Goal: Task Accomplishment & Management: Use online tool/utility

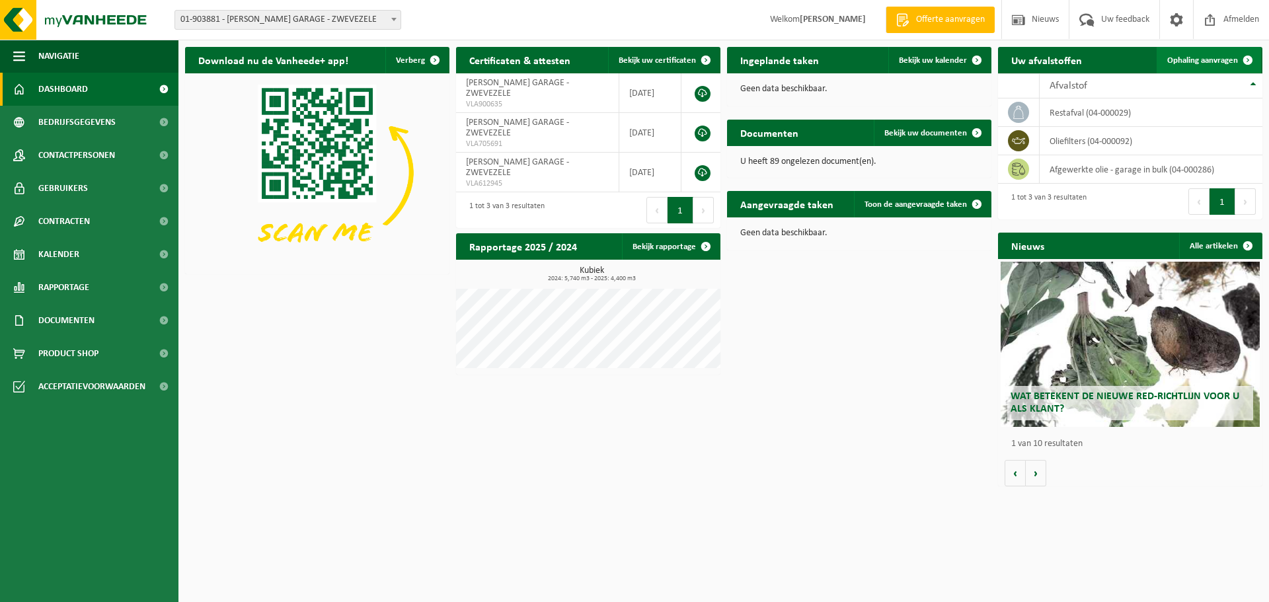
click at [1206, 59] on span "Ophaling aanvragen" at bounding box center [1202, 60] width 71 height 9
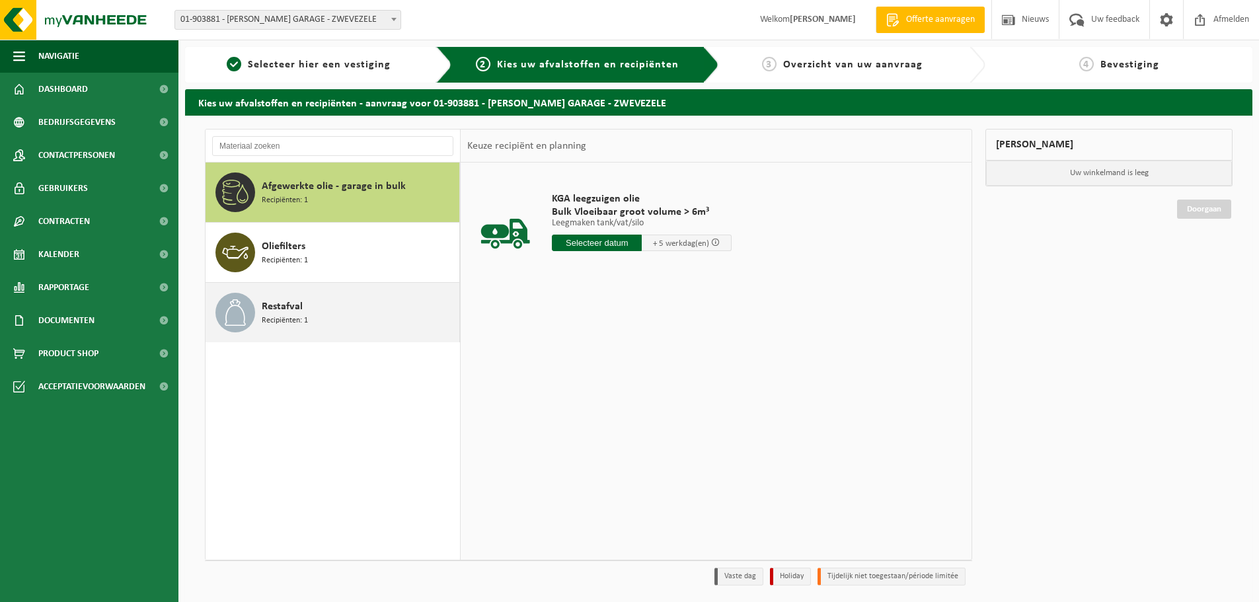
click at [296, 319] on span "Recipiënten: 1" at bounding box center [285, 321] width 46 height 13
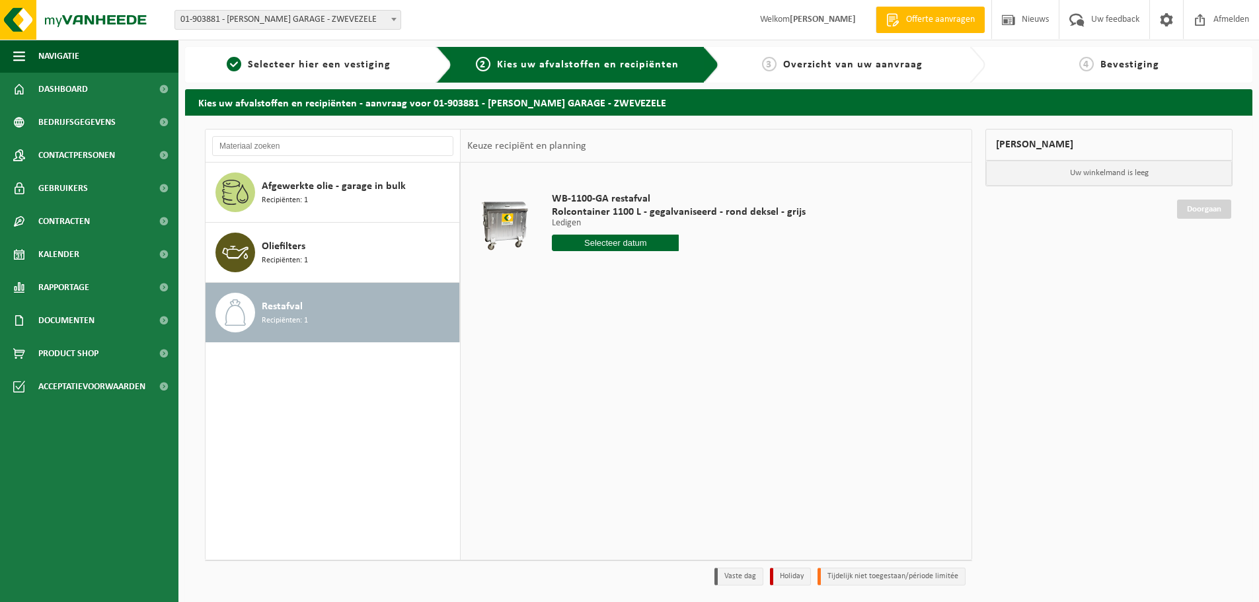
click at [614, 239] on input "text" at bounding box center [615, 243] width 127 height 17
click at [591, 342] on div "9" at bounding box center [587, 339] width 23 height 21
type input "Van 2025-09-09"
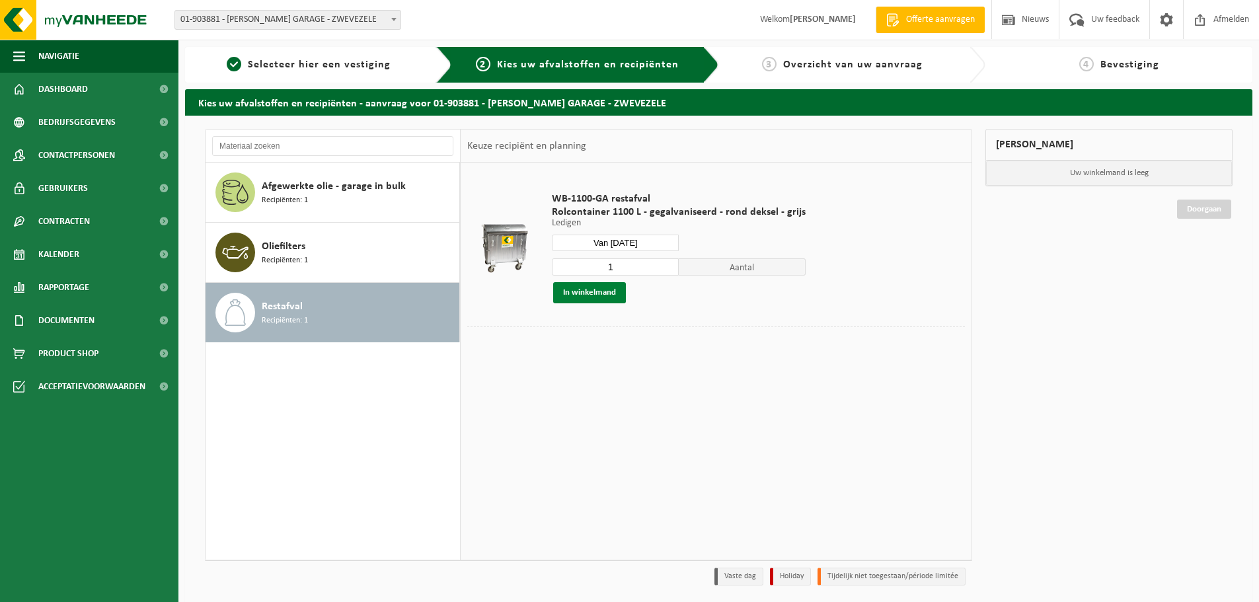
click at [606, 294] on button "In winkelmand" at bounding box center [589, 292] width 73 height 21
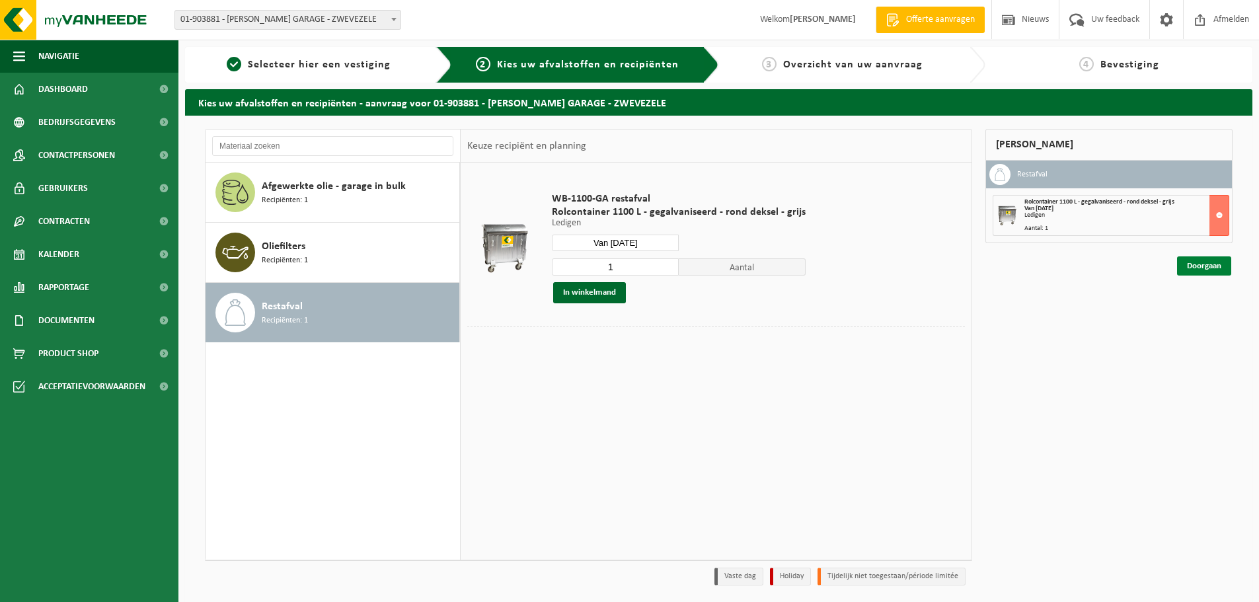
click at [1222, 271] on link "Doorgaan" at bounding box center [1204, 266] width 54 height 19
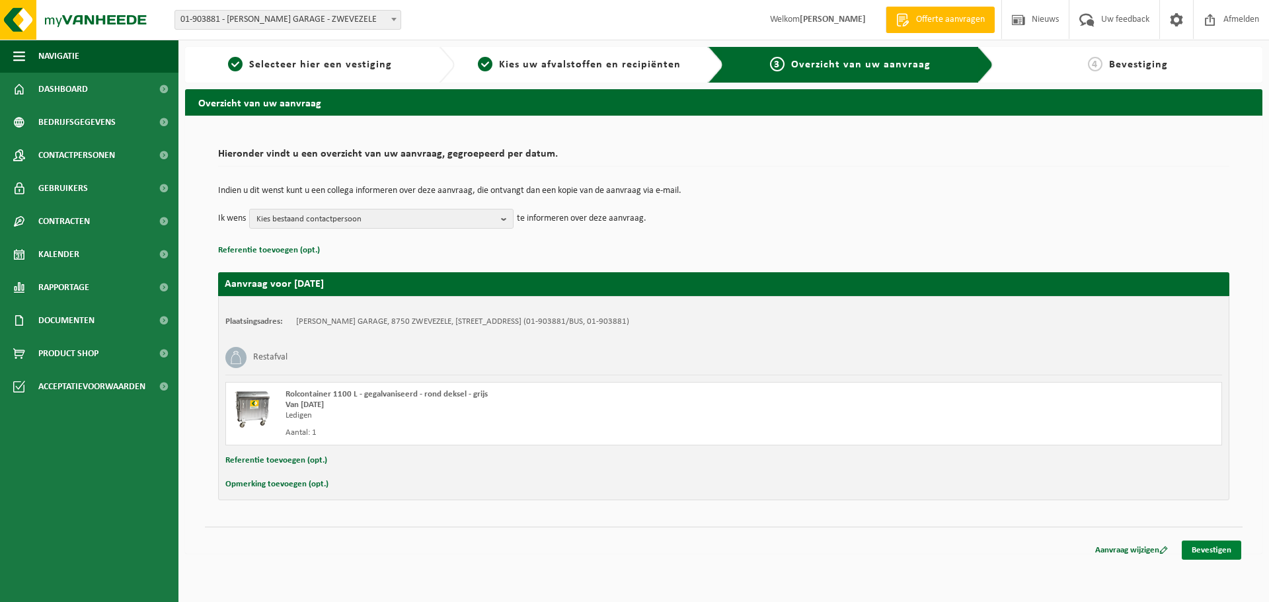
click at [1214, 550] on link "Bevestigen" at bounding box center [1211, 550] width 59 height 19
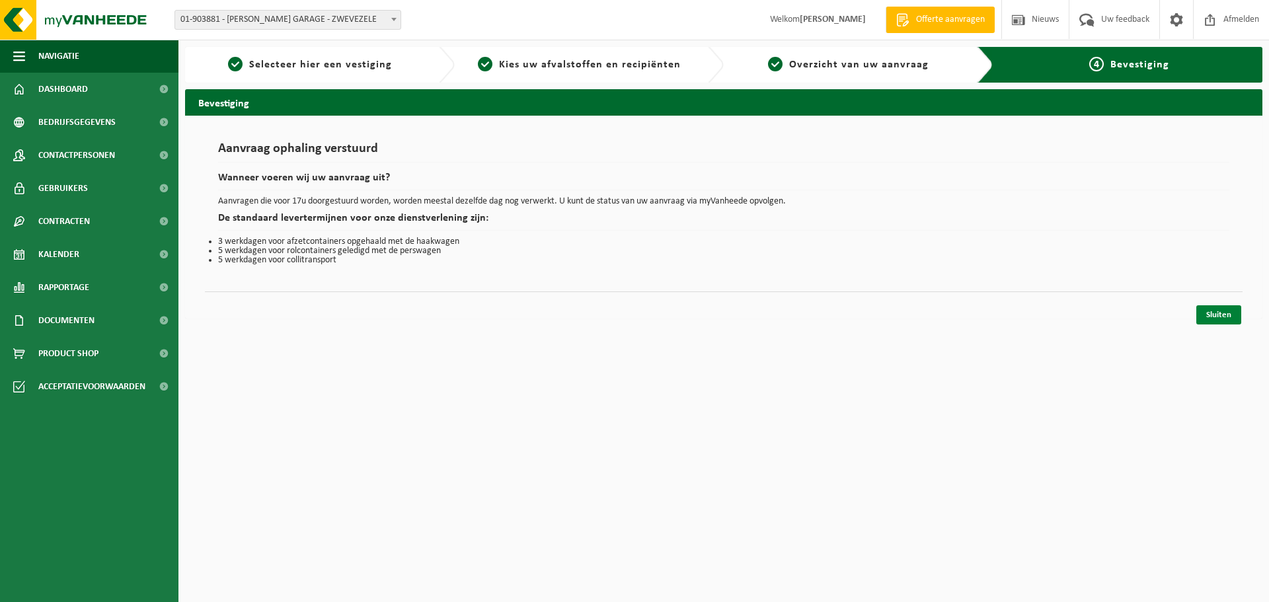
click at [1214, 316] on link "Sluiten" at bounding box center [1219, 314] width 45 height 19
